Goal: Information Seeking & Learning: Understand process/instructions

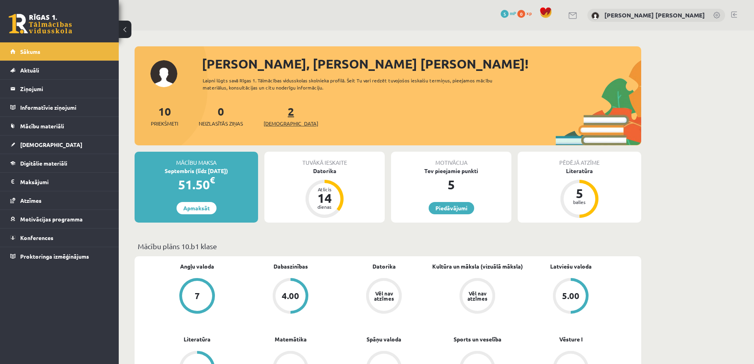
click at [277, 123] on span "[DEMOGRAPHIC_DATA]" at bounding box center [291, 124] width 55 height 8
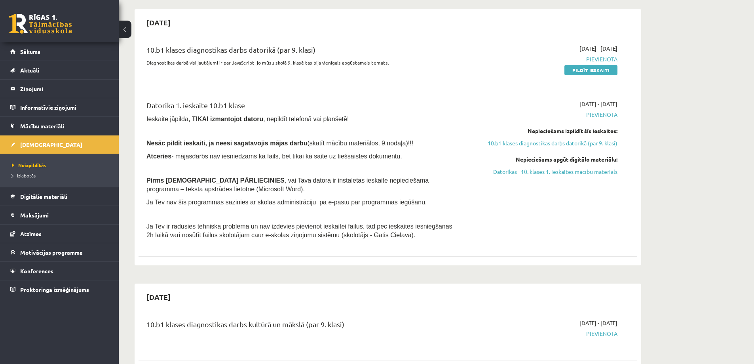
scroll to position [79, 0]
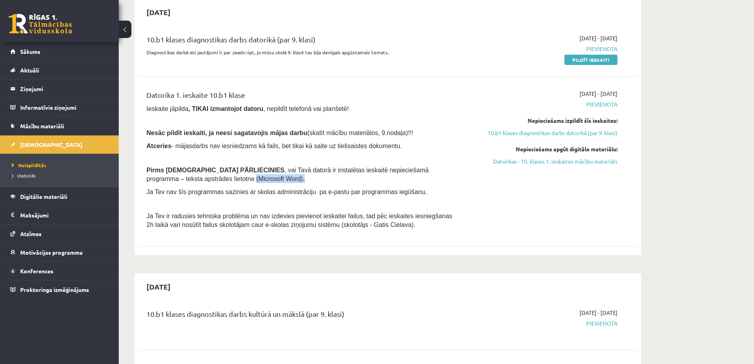
drag, startPoint x: 210, startPoint y: 178, endPoint x: 142, endPoint y: 178, distance: 68.1
click at [142, 178] on div "Datorika 1. ieskaite 10.b1 klase Ieskaite jāpilda , TIKAI izmantojot datoru , n…" at bounding box center [301, 161] width 322 height 144
click at [264, 202] on p at bounding box center [301, 203] width 310 height 7
drag, startPoint x: 150, startPoint y: 176, endPoint x: 189, endPoint y: 176, distance: 39.2
click at [189, 176] on span ", vai Tavā datorā ir instalētas ieskaitē nepieciešamā programma – teksta apstrā…" at bounding box center [287, 174] width 282 height 15
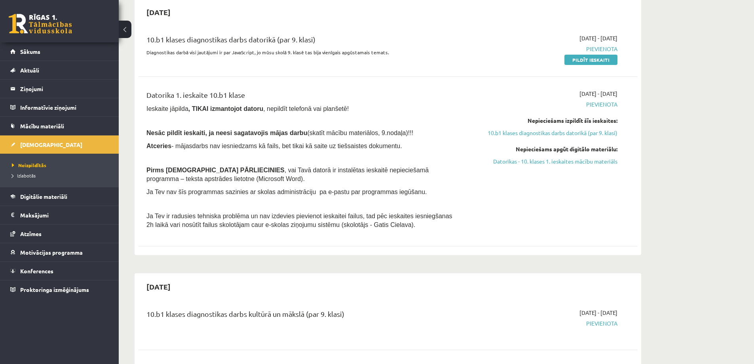
click at [284, 188] on span "Ja Tev nav šīs programmas sazinies ar skolas administrāciju pa e-pastu par prog…" at bounding box center [286, 191] width 280 height 7
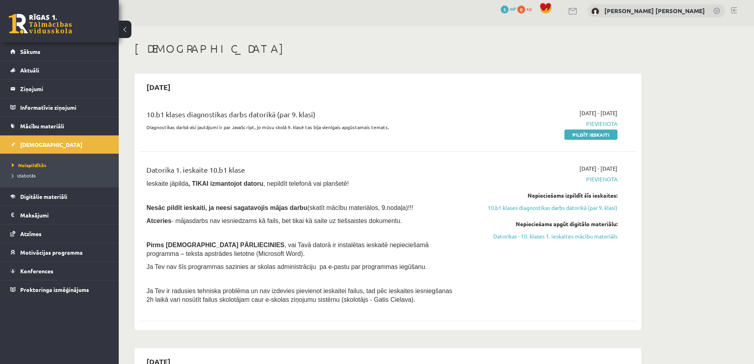
scroll to position [0, 0]
